Goal: Check status: Check status

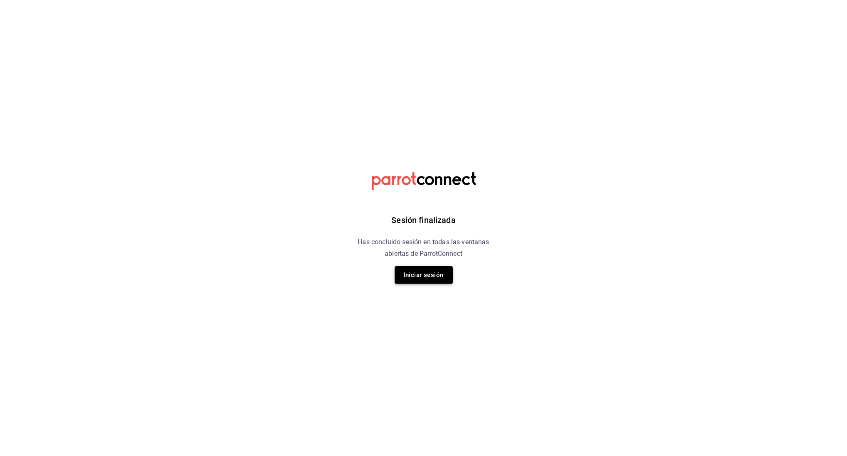
click at [429, 275] on button "Iniciar sesión" at bounding box center [424, 274] width 58 height 17
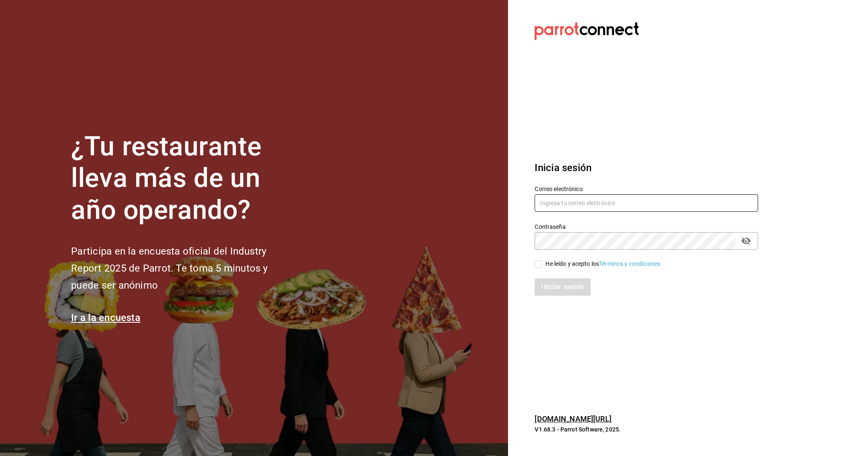
click at [601, 205] on input "text" at bounding box center [645, 202] width 223 height 17
type input "linmarcelo1982@gmail.com"
click at [540, 264] on input "He leído y acepto los Términos y condiciones." at bounding box center [537, 263] width 7 height 7
checkbox input "true"
click at [558, 283] on button "Iniciar sesión" at bounding box center [562, 286] width 56 height 17
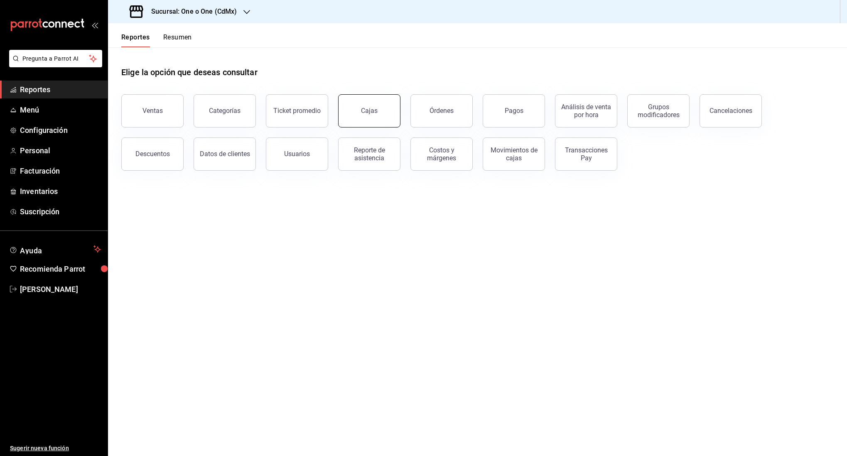
click at [356, 108] on button "Cajas" at bounding box center [369, 110] width 62 height 33
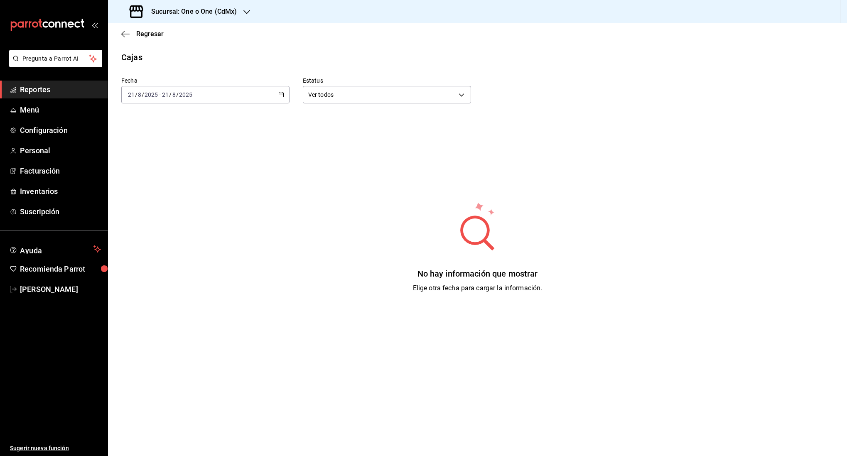
click at [255, 89] on div "2025-08-21 21 / 8 / 2025 - 2025-08-21 21 / 8 / 2025" at bounding box center [205, 94] width 168 height 17
click at [152, 213] on span "Rango de fechas" at bounding box center [160, 213] width 64 height 9
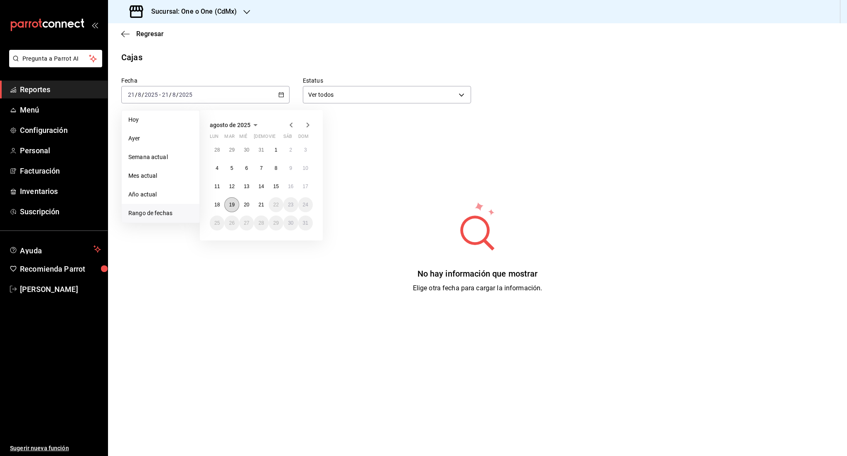
click at [236, 206] on button "19" at bounding box center [231, 204] width 15 height 15
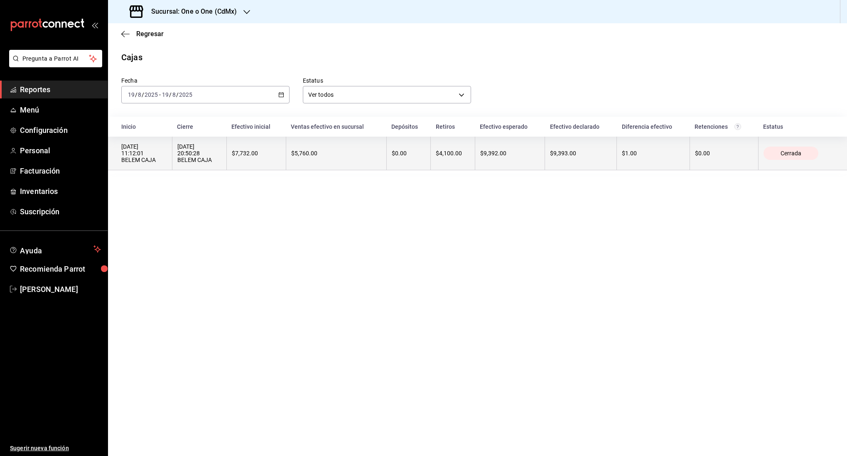
click at [433, 146] on th "$4,100.00" at bounding box center [453, 154] width 44 height 34
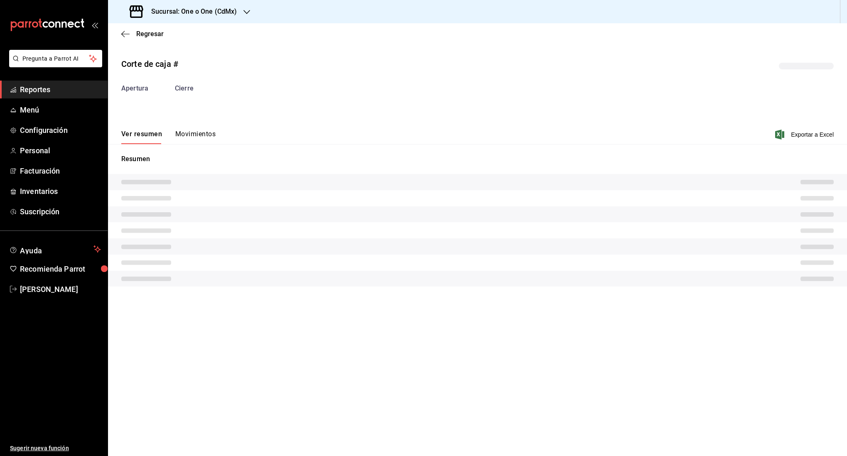
click at [221, 135] on div "Ver resumen Movimientos Exportar a Excel" at bounding box center [477, 132] width 739 height 24
click at [198, 135] on button "Movimientos" at bounding box center [195, 137] width 40 height 14
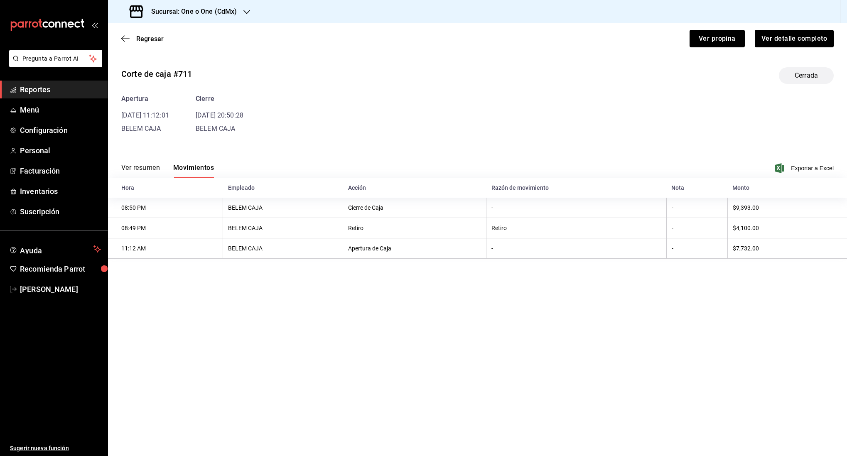
click at [196, 166] on button "Movimientos" at bounding box center [193, 171] width 41 height 14
click at [124, 39] on icon "button" at bounding box center [125, 38] width 8 height 7
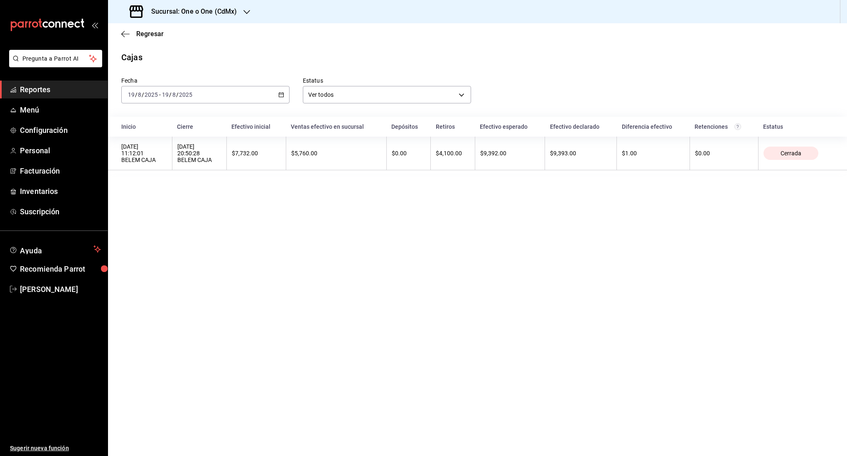
click at [204, 93] on div "2025-08-19 19 / 8 / 2025 - 2025-08-19 19 / 8 / 2025" at bounding box center [205, 94] width 168 height 17
click at [166, 208] on li "Rango de fechas" at bounding box center [161, 213] width 78 height 19
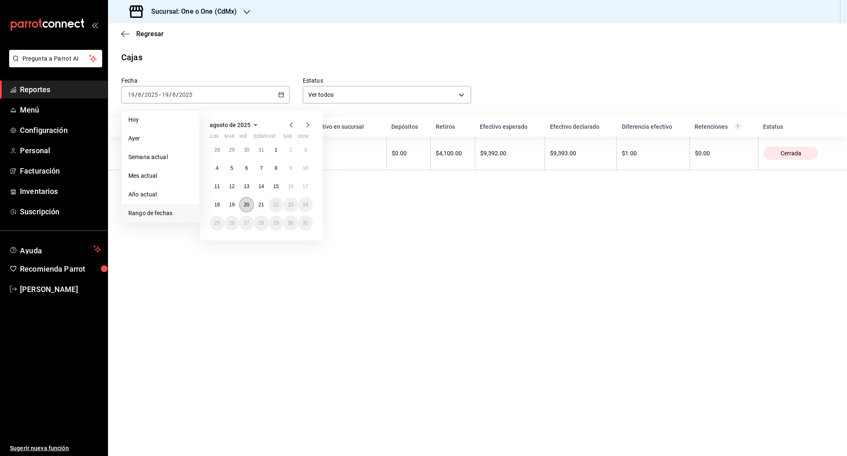
click at [247, 207] on abbr "20" at bounding box center [246, 205] width 5 height 6
